Goal: Answer question/provide support

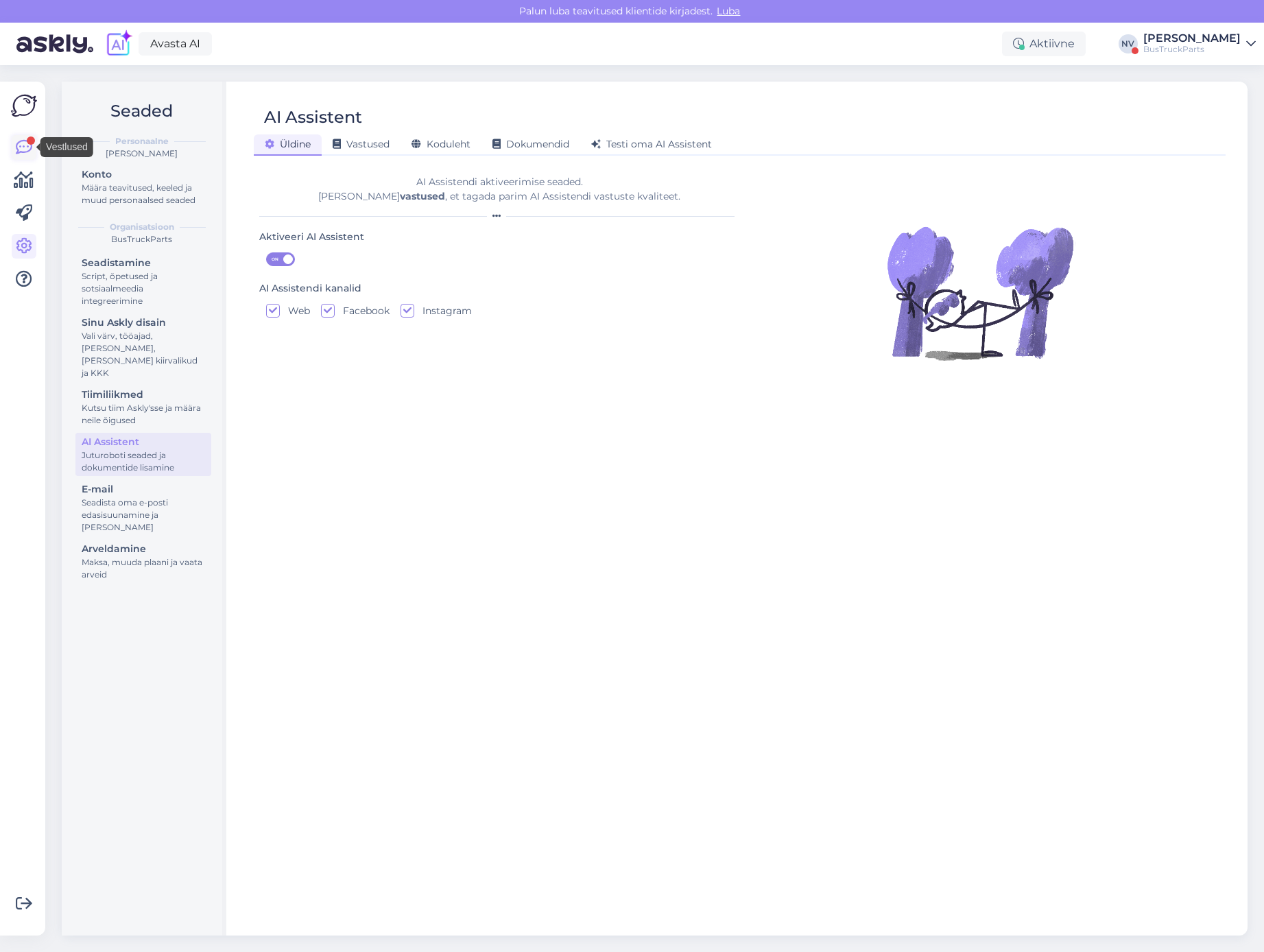
click at [22, 146] on icon at bounding box center [23, 147] width 16 height 16
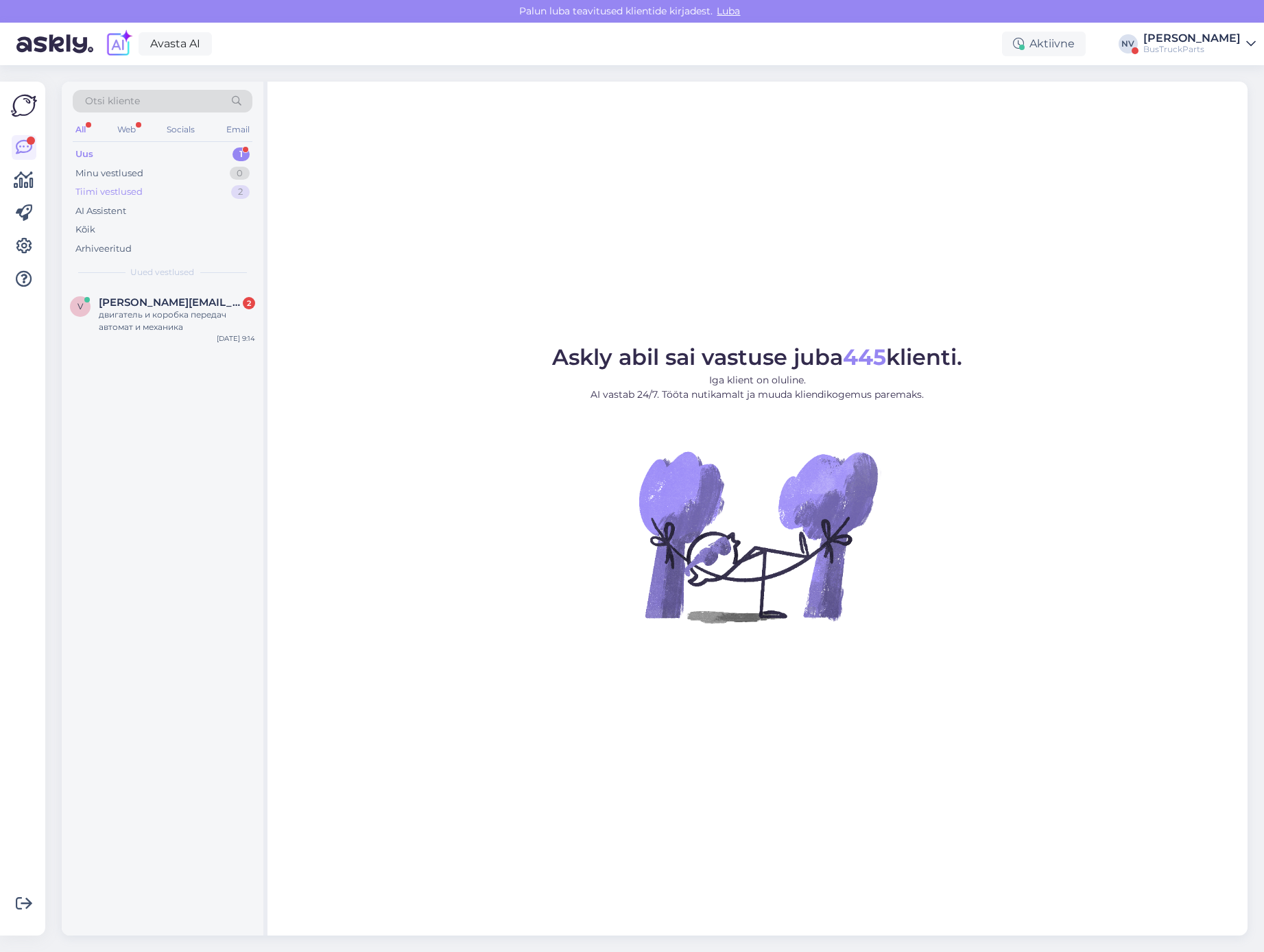
click at [170, 194] on div "Tiimi vestlused 2" at bounding box center [163, 192] width 180 height 19
click at [167, 390] on div "tere. sellist mootori pole hetkel pakkuda" at bounding box center [177, 400] width 156 height 25
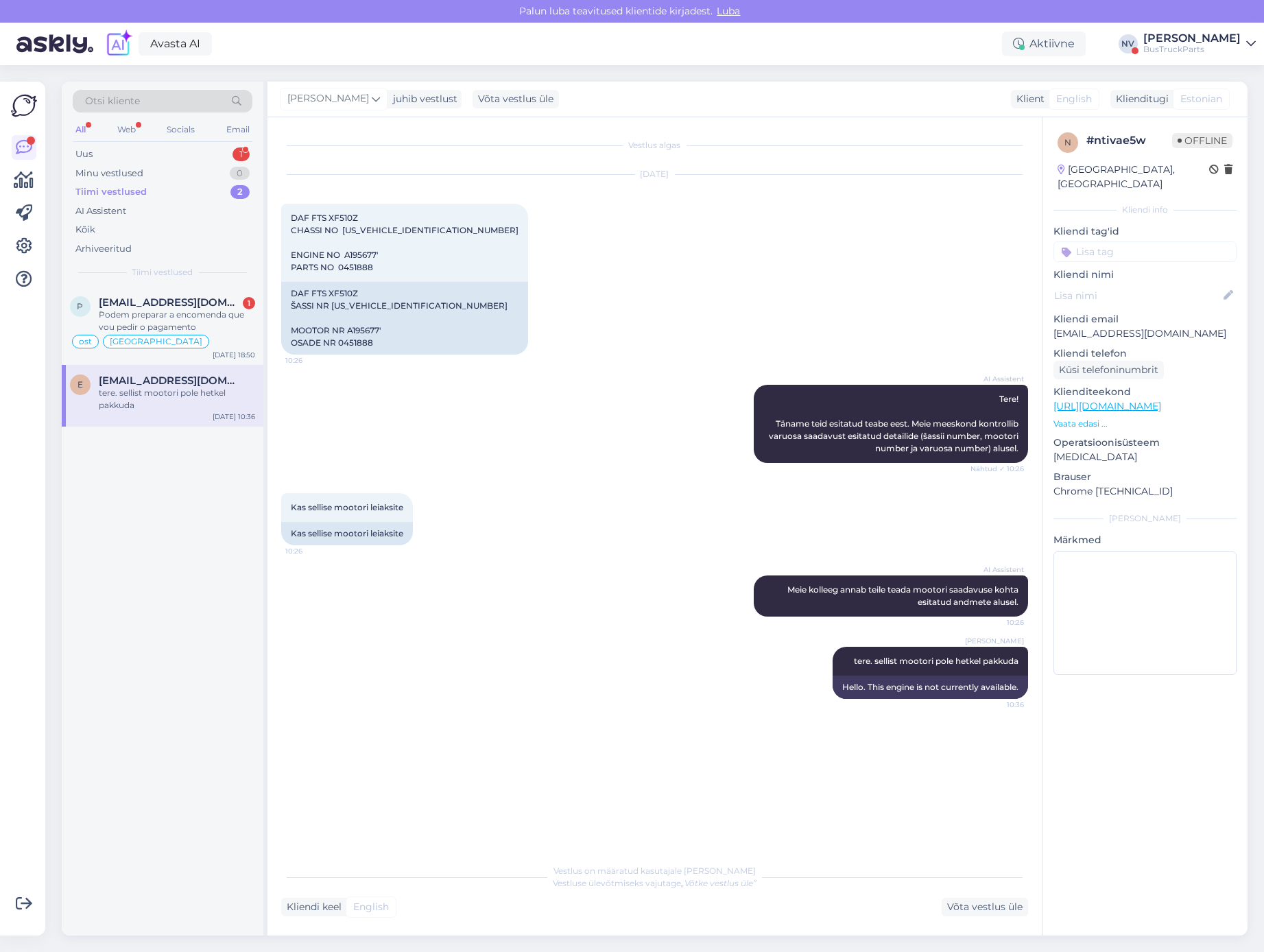
click at [1113, 242] on input at bounding box center [1145, 252] width 183 height 21
type input "eesti"
click at [1199, 284] on span "Eesti" at bounding box center [1209, 288] width 20 height 9
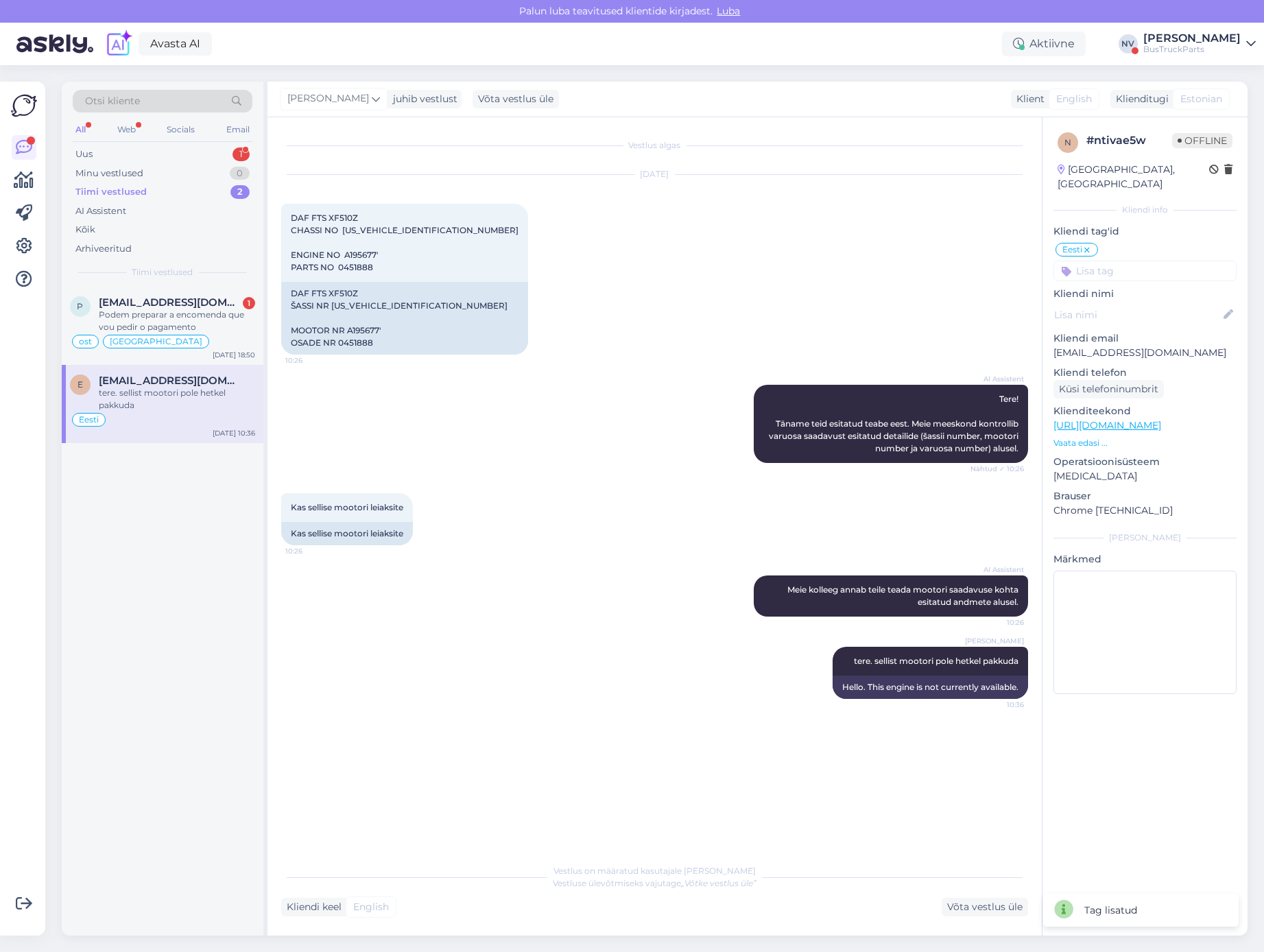
click at [1114, 261] on input at bounding box center [1145, 271] width 183 height 21
type input "pole"
click at [1128, 303] on span "pole osa pakkuda" at bounding box center [1145, 307] width 72 height 9
click at [184, 339] on div "ost [GEOGRAPHIC_DATA]" at bounding box center [162, 341] width 185 height 16
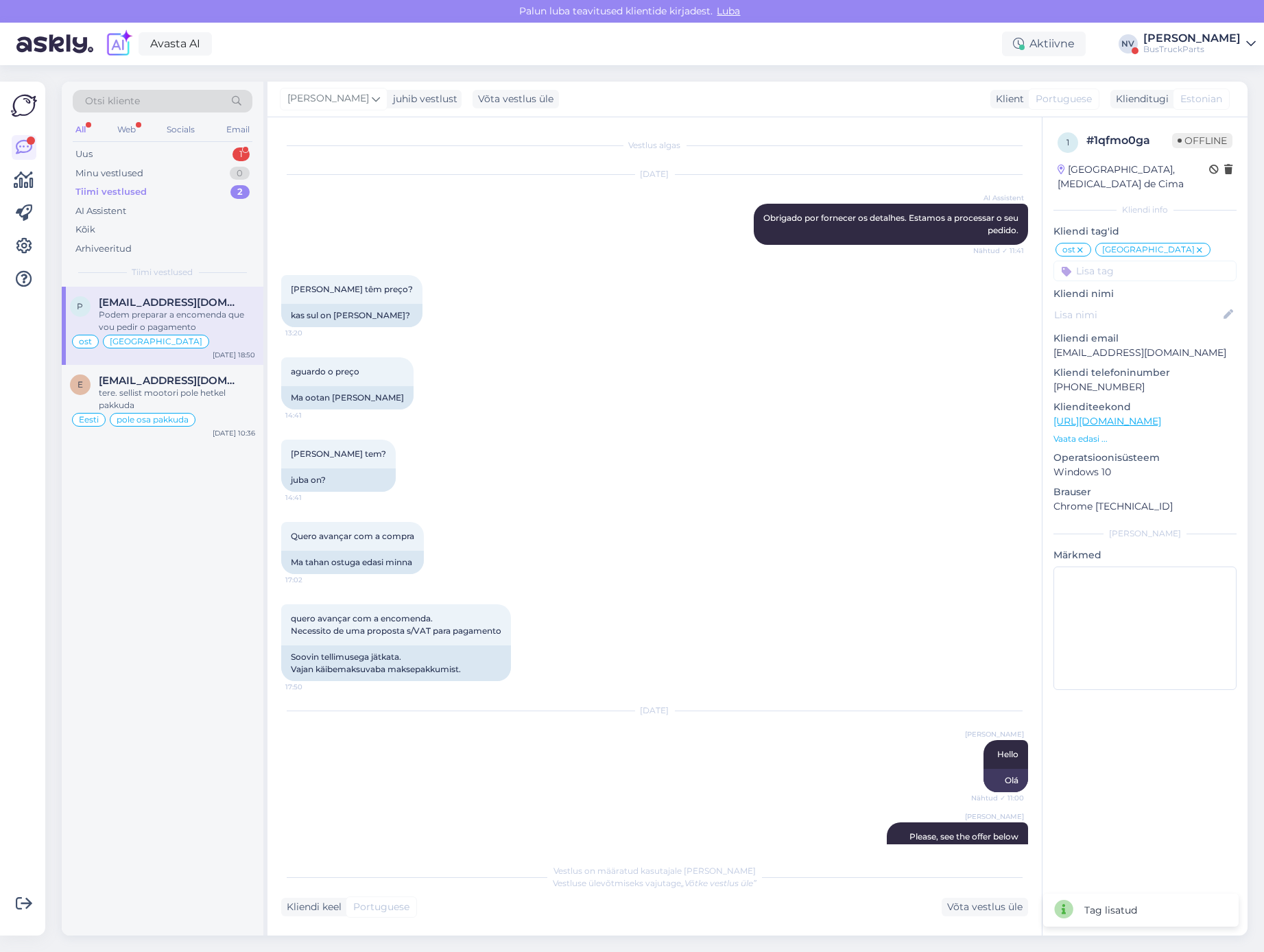
scroll to position [9054, 0]
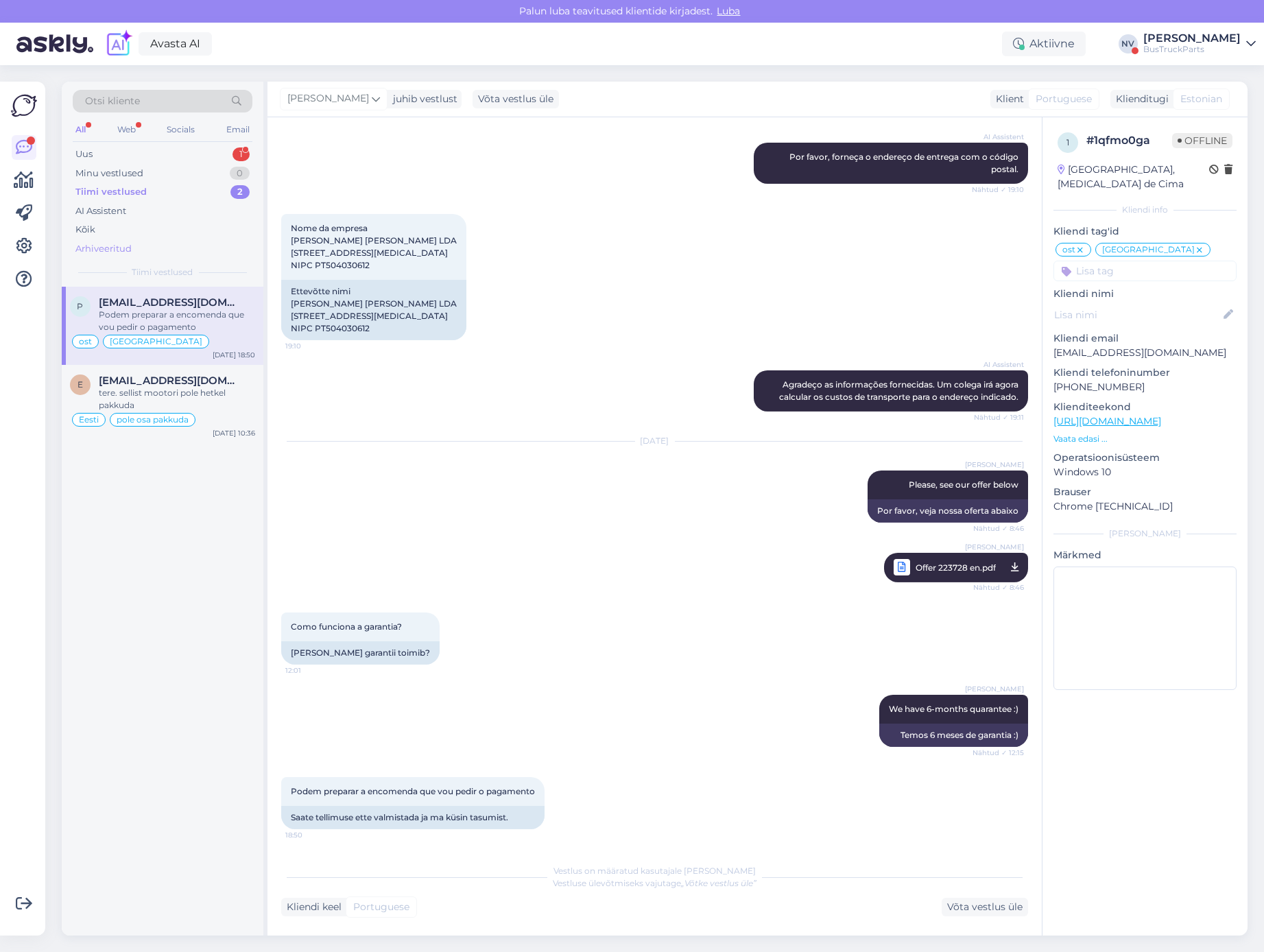
click at [112, 246] on div "Arhiveeritud" at bounding box center [103, 249] width 57 height 14
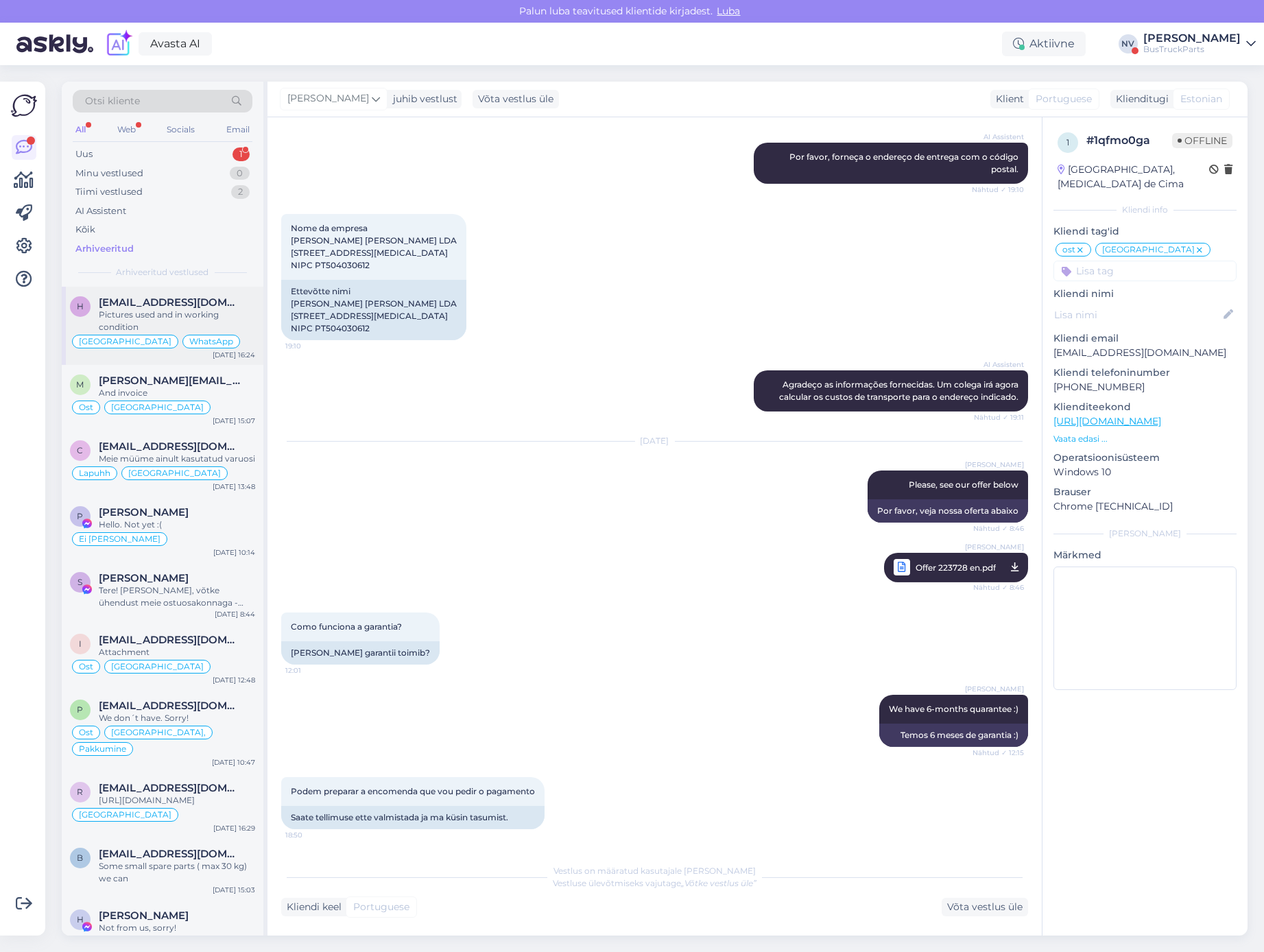
click at [168, 309] on div "Pictures used and in working condition" at bounding box center [177, 321] width 156 height 25
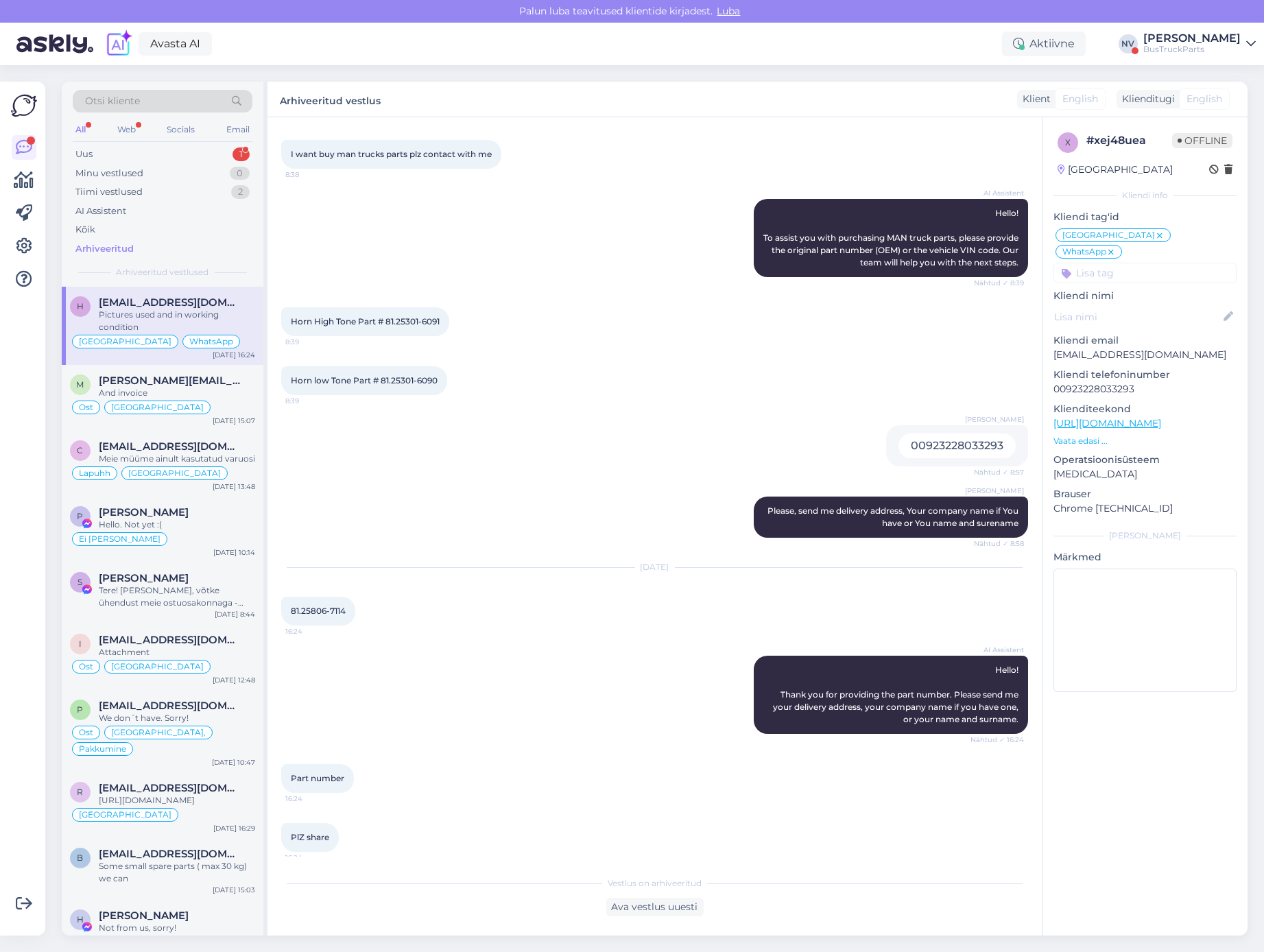
scroll to position [0, 0]
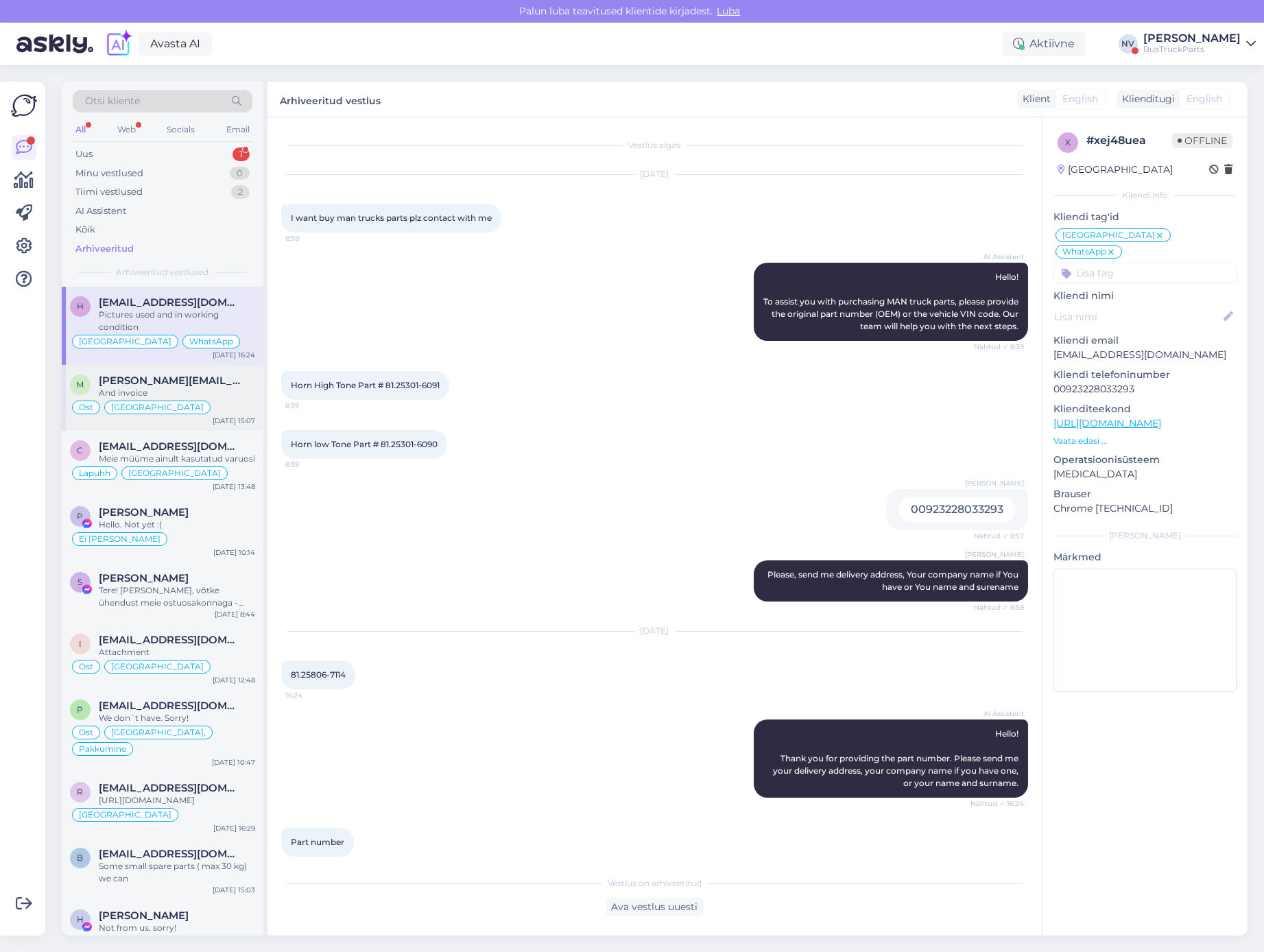
click at [215, 394] on div "And invoice" at bounding box center [177, 394] width 156 height 12
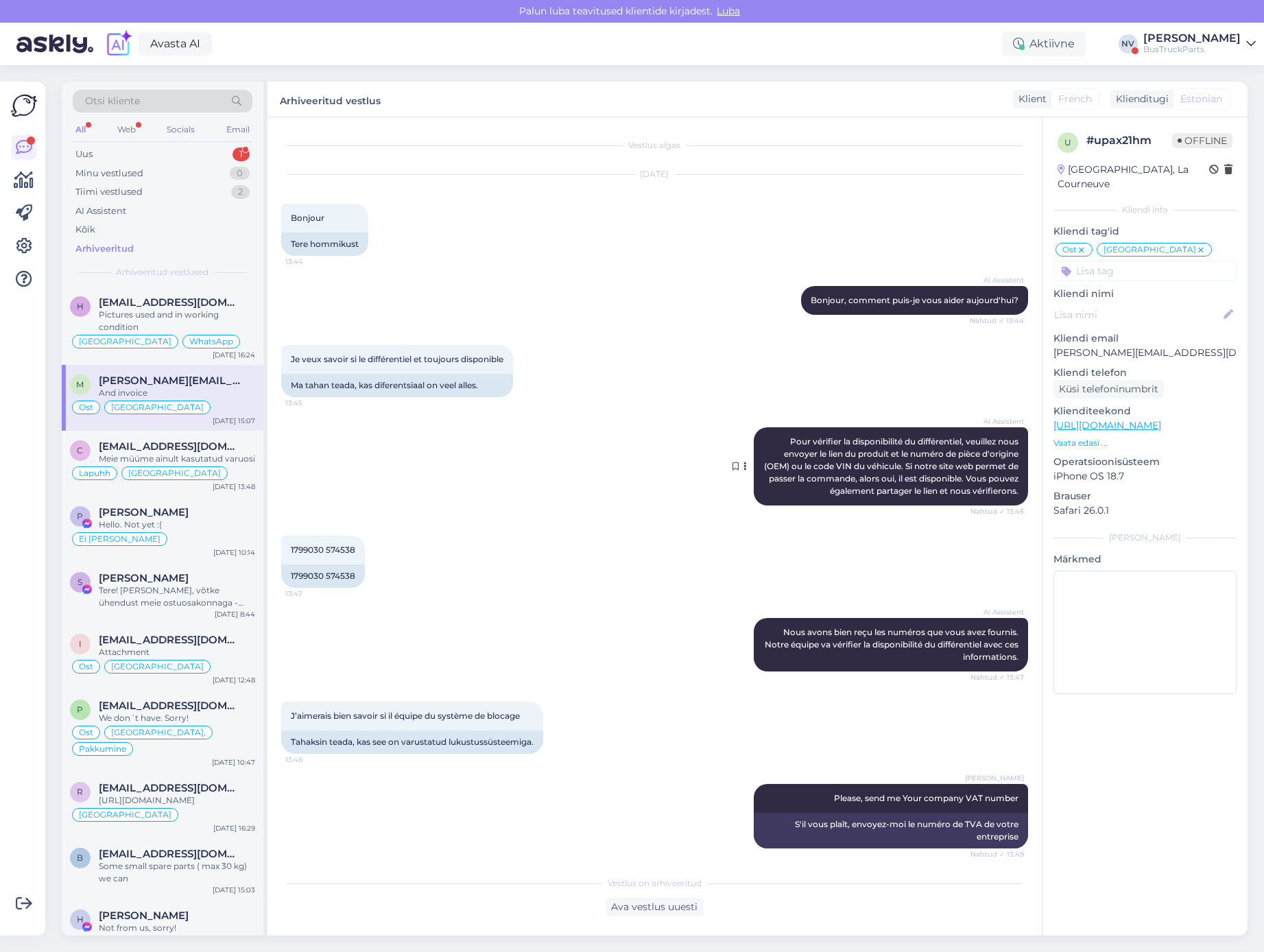
click at [744, 464] on icon at bounding box center [746, 466] width 3 height 9
click at [713, 486] on link "Näita Estonian tõlget" at bounding box center [689, 488] width 120 height 18
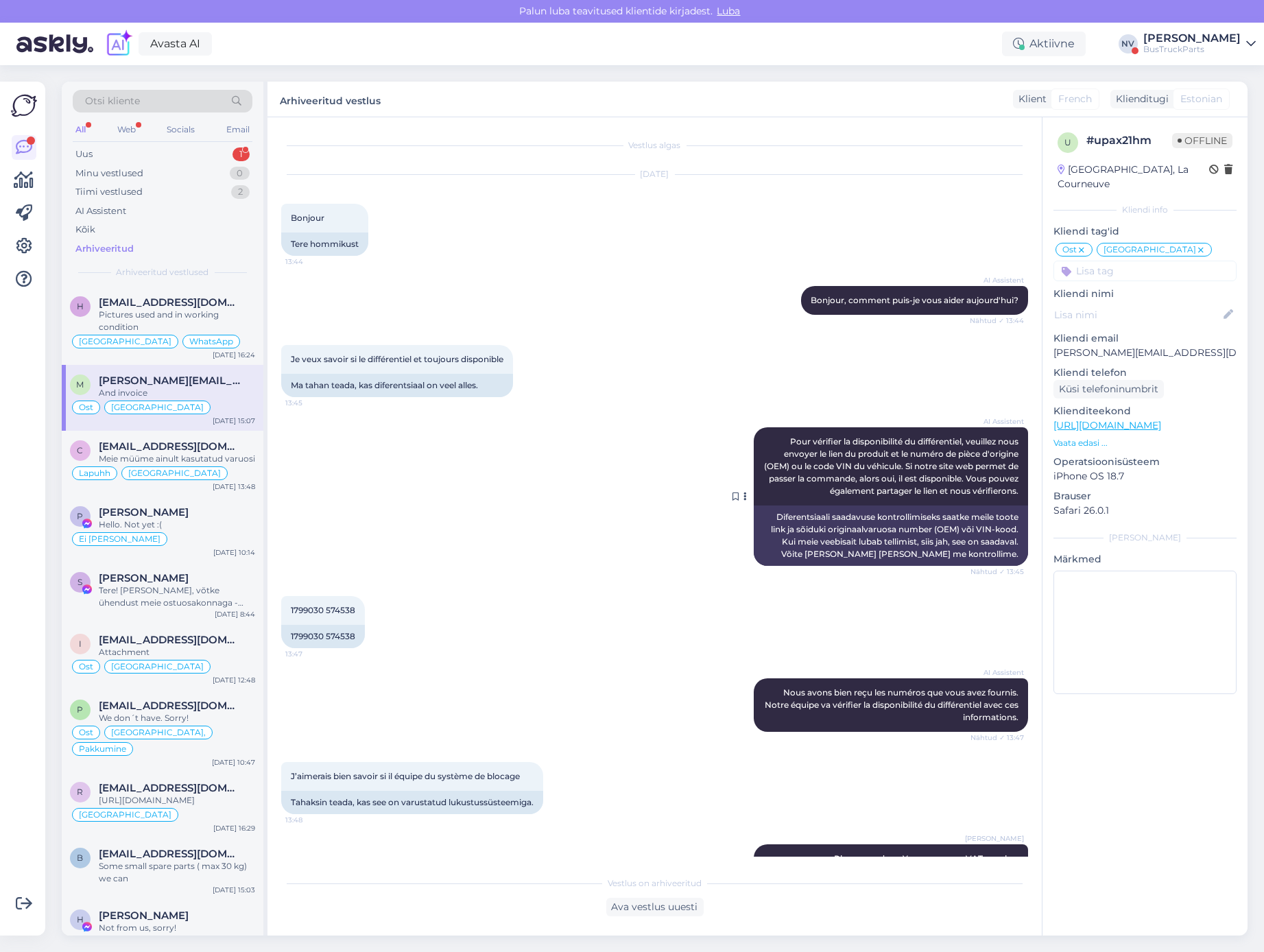
click at [741, 495] on button at bounding box center [745, 497] width 9 height 12
click at [171, 579] on div "[PERSON_NAME]" at bounding box center [177, 579] width 156 height 12
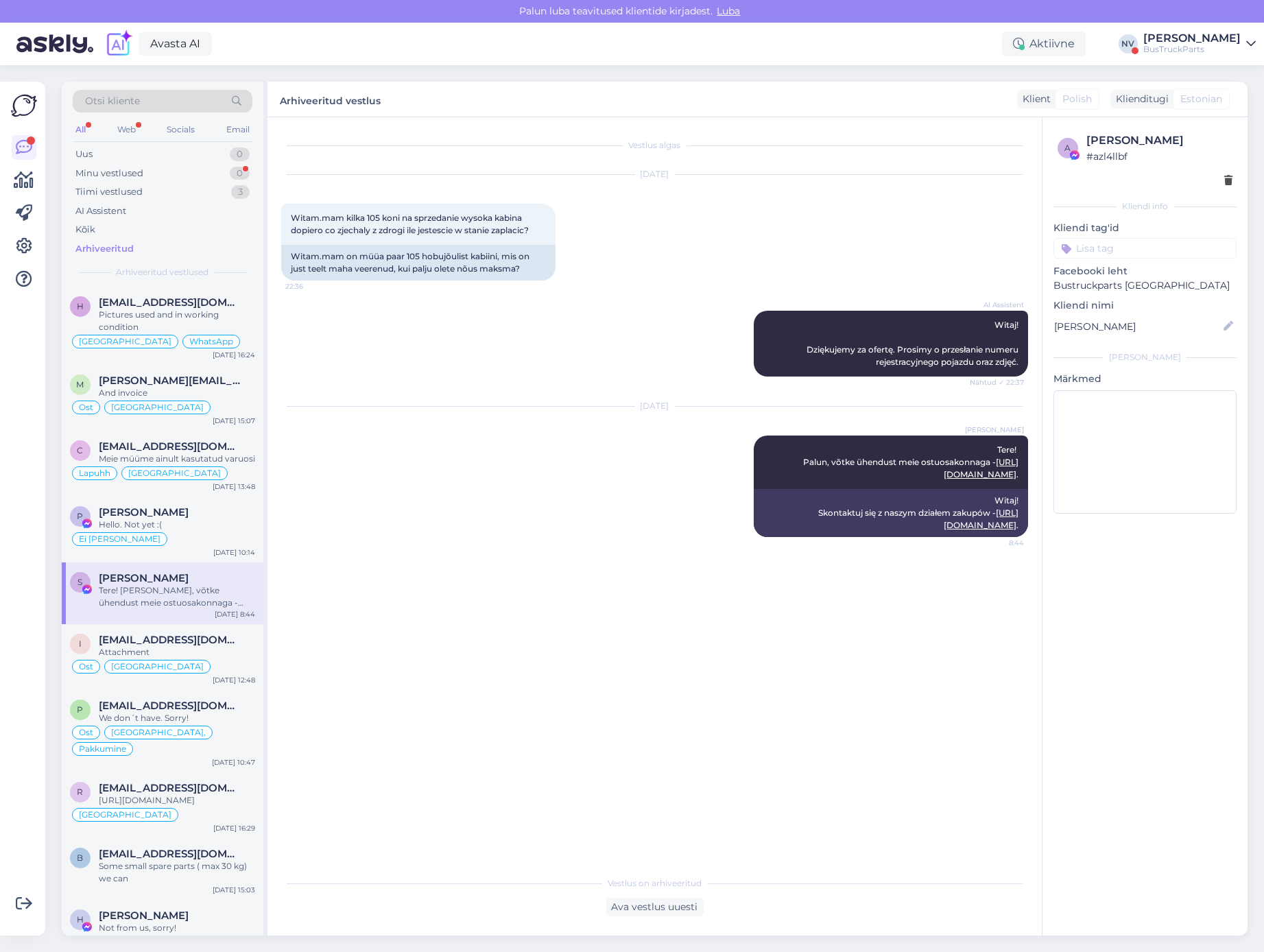
click at [1079, 247] on input at bounding box center [1145, 248] width 183 height 21
type input "[GEOGRAPHIC_DATA]"
click at [1118, 281] on span "Poola FB leht" at bounding box center [1146, 284] width 56 height 9
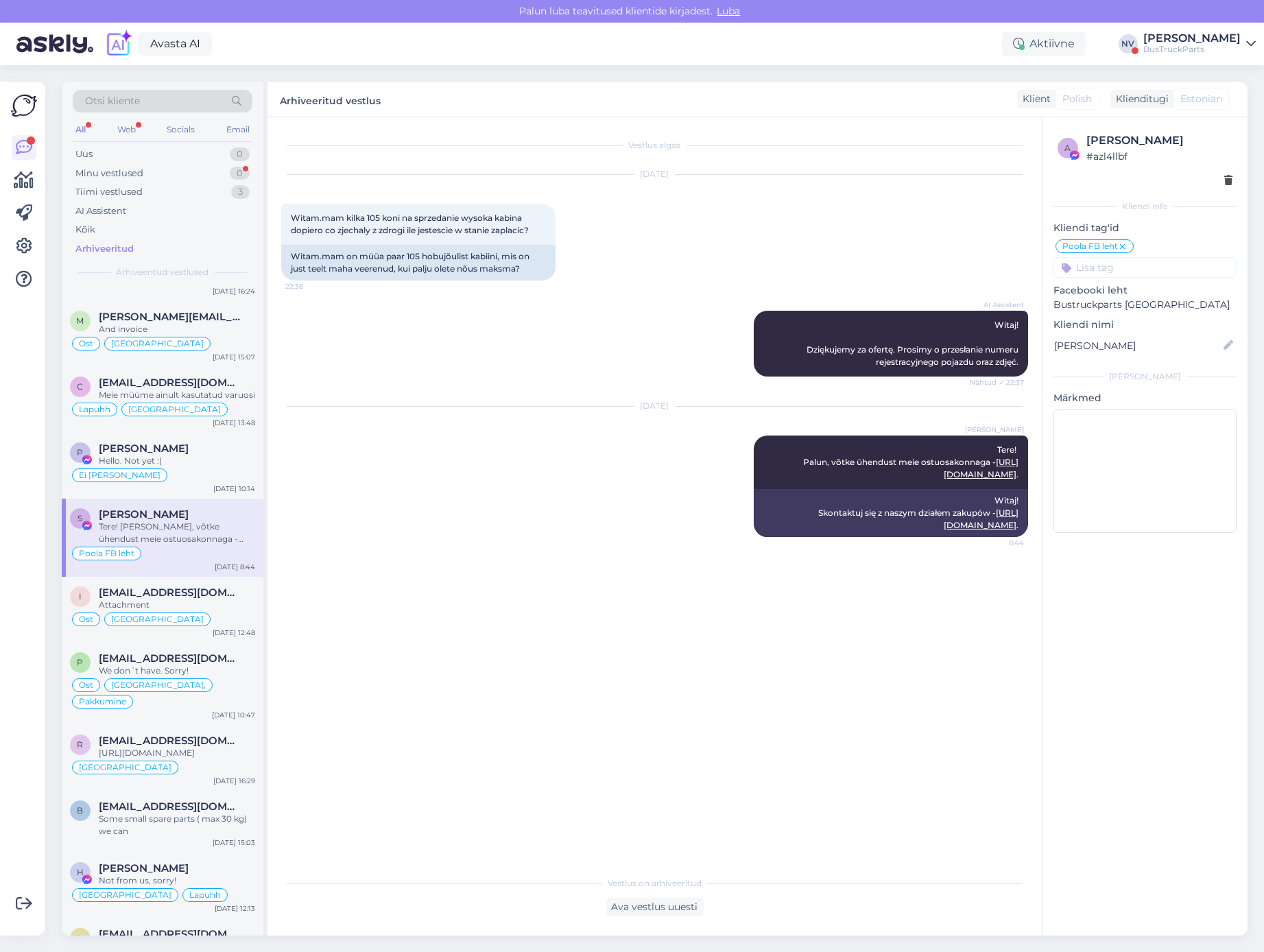
scroll to position [91, 0]
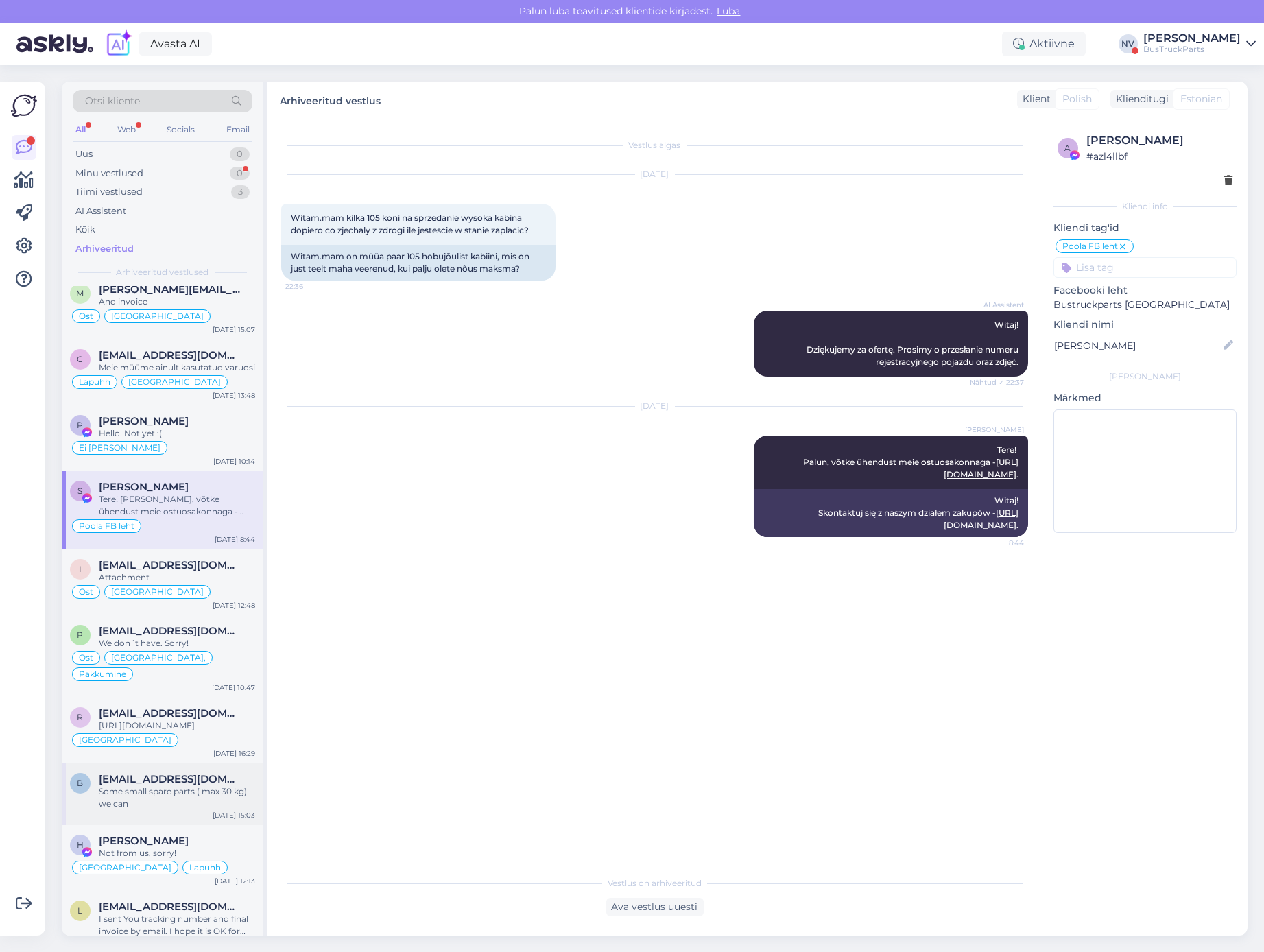
click at [209, 789] on div "Some small spare parts ( max 30 kg) we can" at bounding box center [177, 798] width 156 height 25
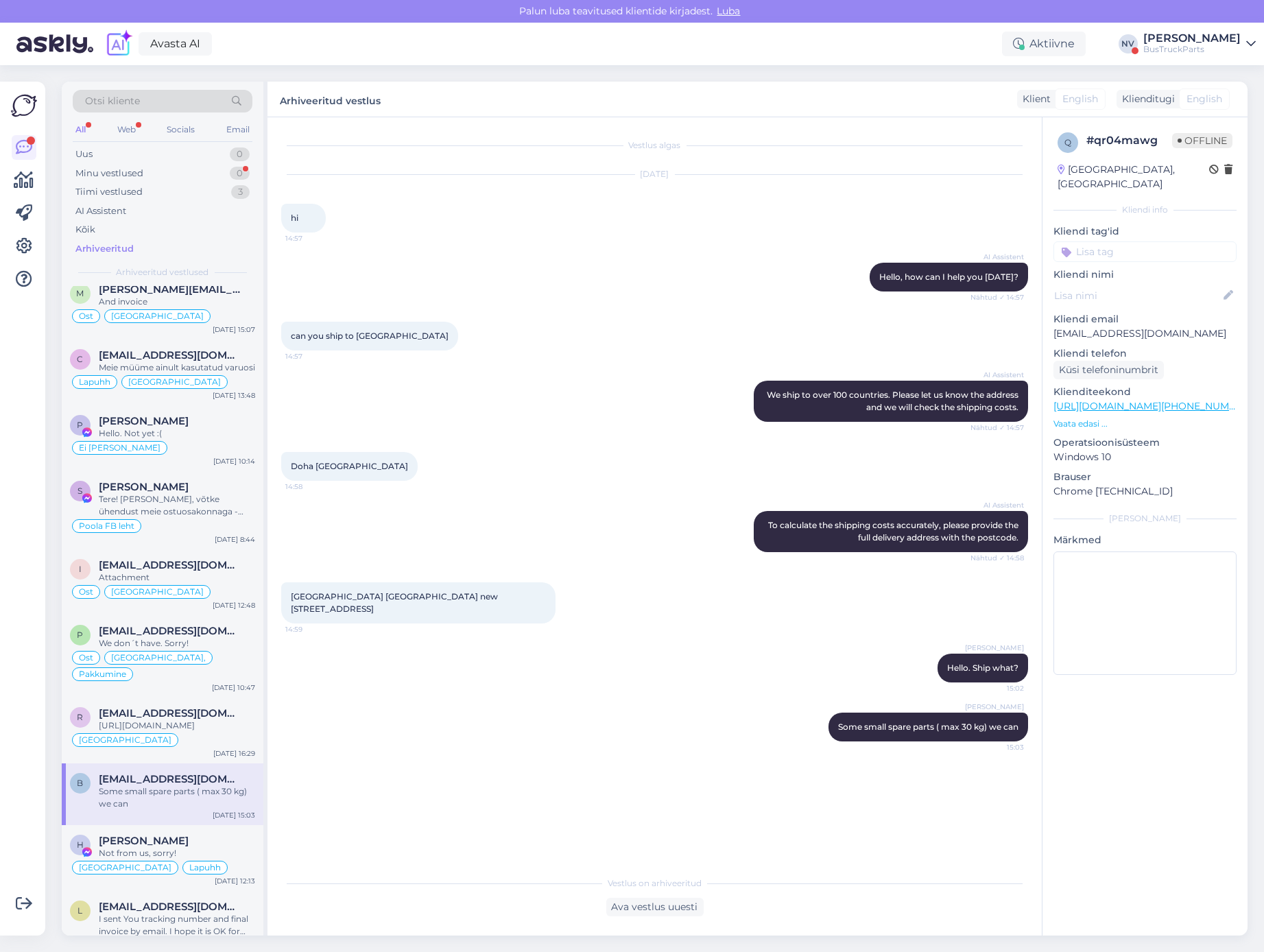
click at [1123, 400] on link "[URL][DOMAIN_NAME][PHONE_NUMBER]" at bounding box center [1152, 406] width 199 height 12
click at [22, 140] on icon at bounding box center [23, 147] width 16 height 16
click at [135, 191] on div "Tiimi vestlused" at bounding box center [108, 192] width 67 height 14
